Goal: Information Seeking & Learning: Learn about a topic

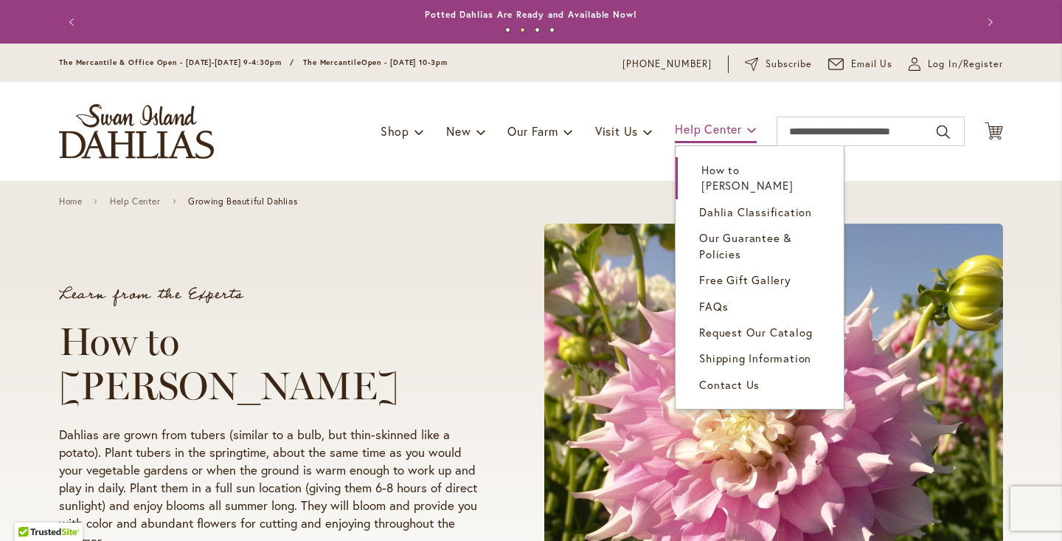
click at [731, 128] on span "Help Center" at bounding box center [708, 128] width 67 height 15
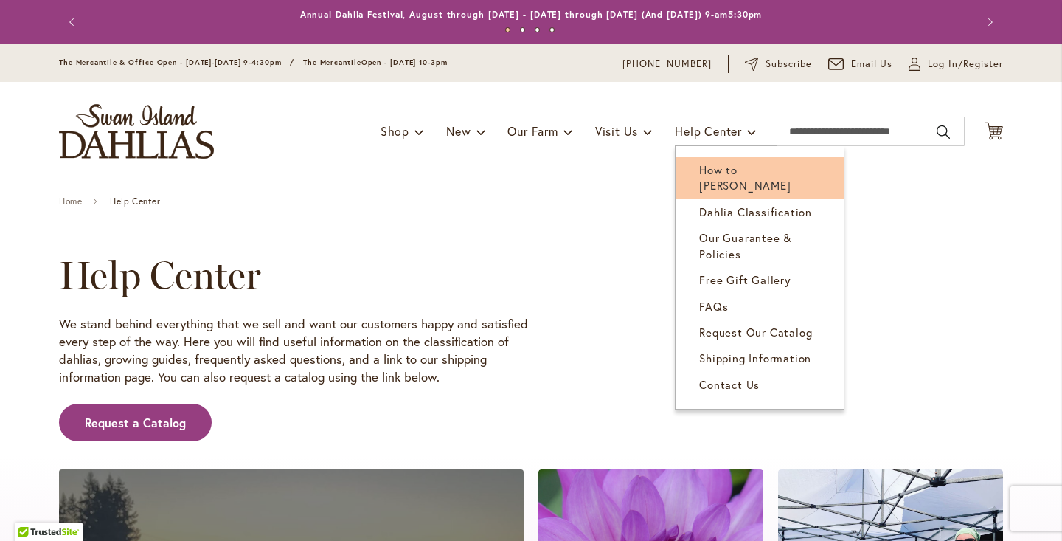
click at [743, 170] on span "How to [PERSON_NAME]" at bounding box center [744, 177] width 91 height 30
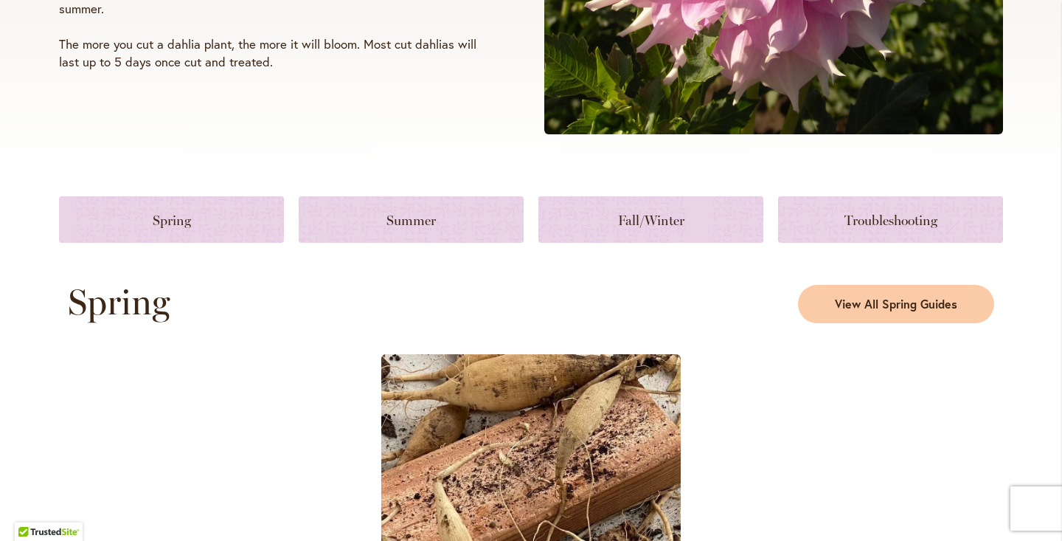
scroll to position [536, 0]
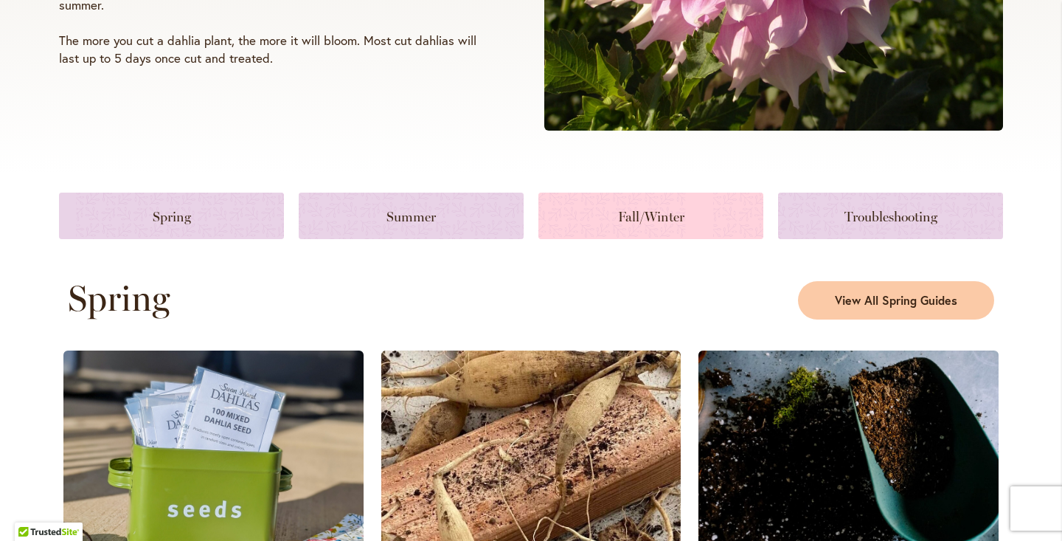
click at [665, 207] on link at bounding box center [651, 216] width 225 height 46
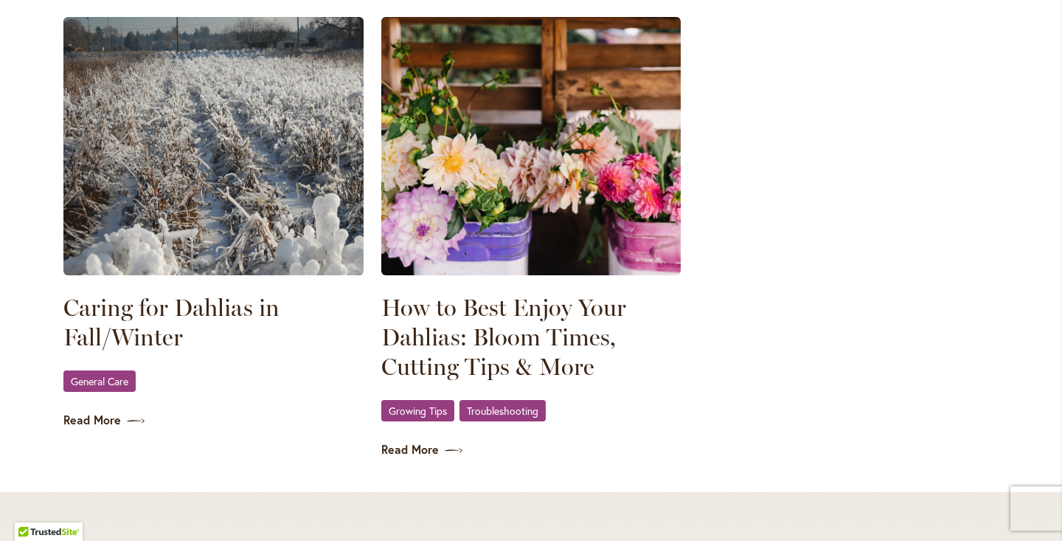
scroll to position [2101, 0]
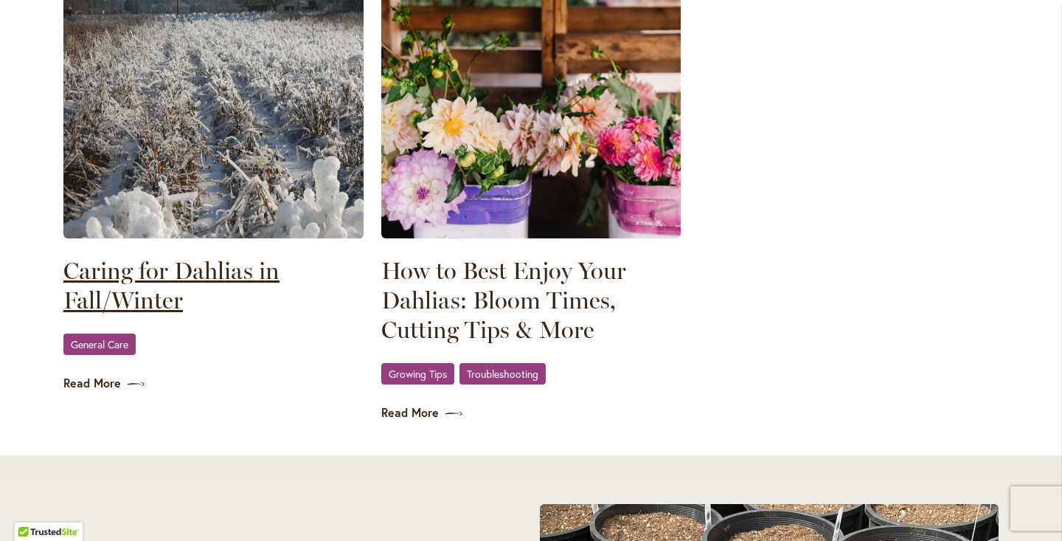
click at [135, 277] on link "Caring for Dahlias in Fall/Winter" at bounding box center [213, 285] width 300 height 59
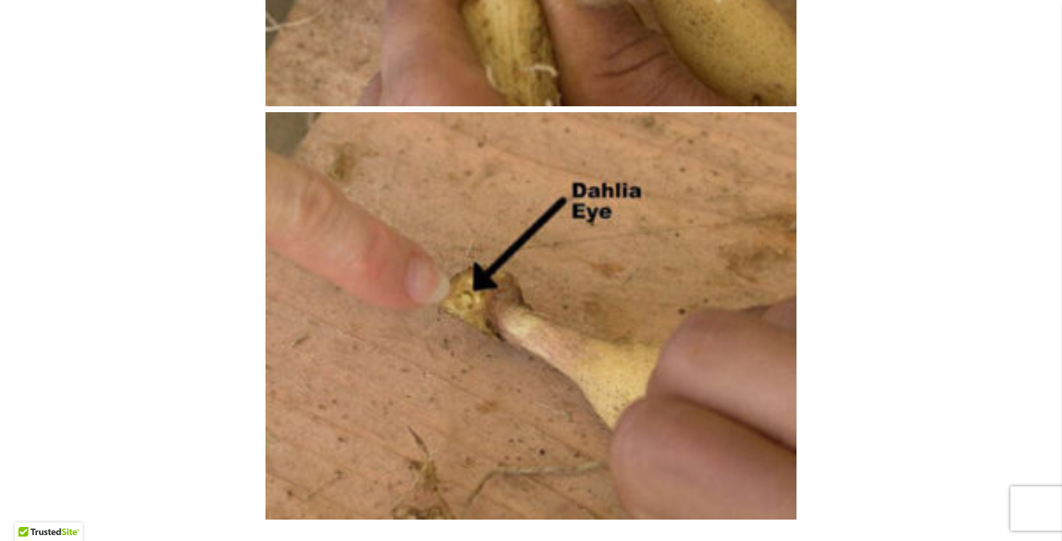
scroll to position [3385, 0]
